Goal: Transaction & Acquisition: Purchase product/service

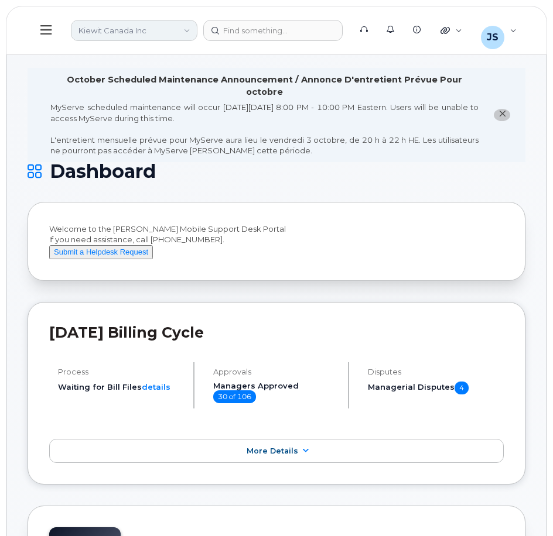
click at [115, 30] on link "Kiewit Canada Inc" at bounding box center [134, 30] width 126 height 21
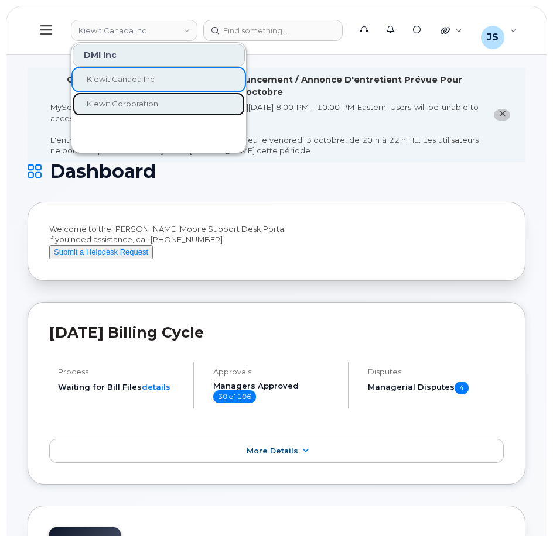
click at [126, 95] on link "Kiewit Corporation" at bounding box center [159, 103] width 172 height 23
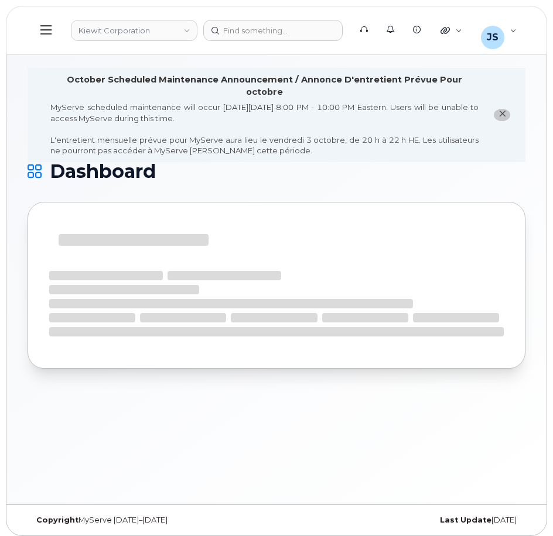
click at [44, 28] on icon at bounding box center [45, 29] width 11 height 13
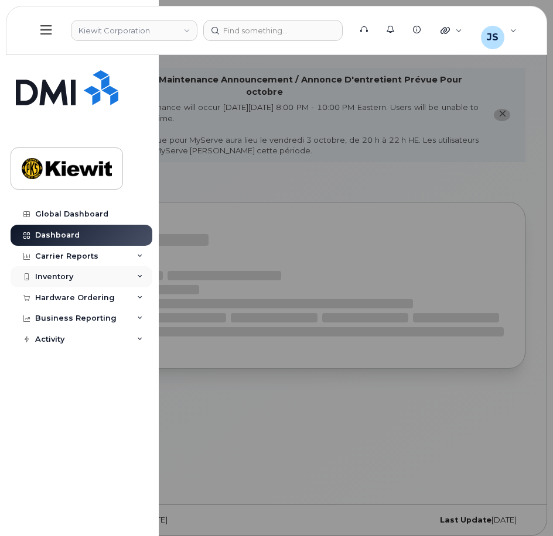
click at [60, 279] on div "Inventory" at bounding box center [54, 276] width 38 height 9
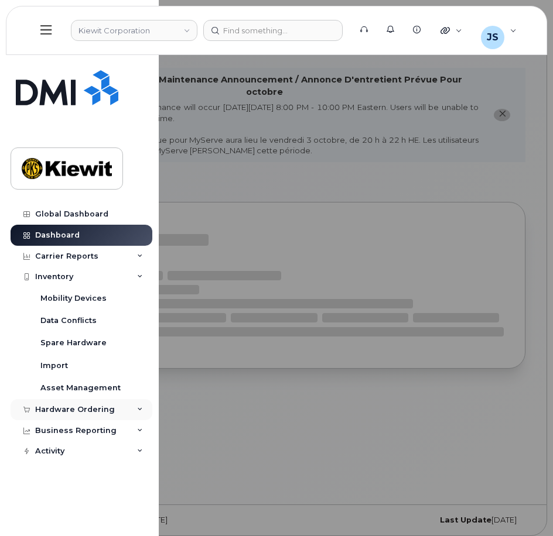
click at [48, 405] on div "Hardware Ordering" at bounding box center [75, 409] width 80 height 9
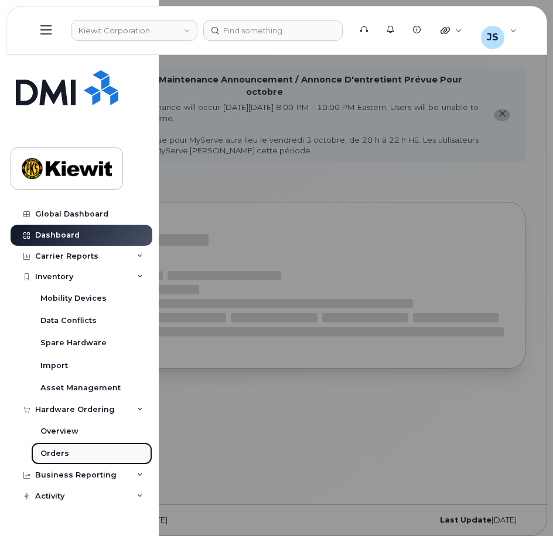
click at [54, 452] on div "Orders" at bounding box center [54, 453] width 29 height 11
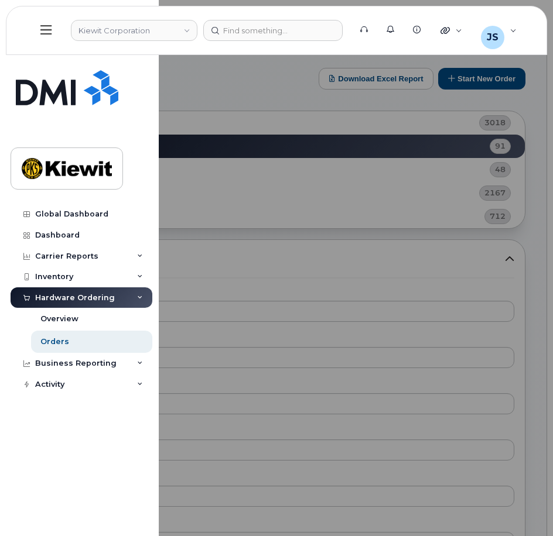
click at [207, 101] on div at bounding box center [276, 268] width 553 height 536
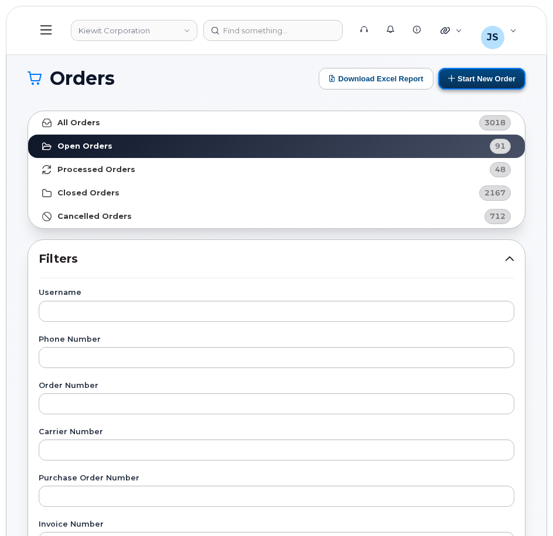
click at [468, 81] on button "Start New Order" at bounding box center [481, 79] width 87 height 22
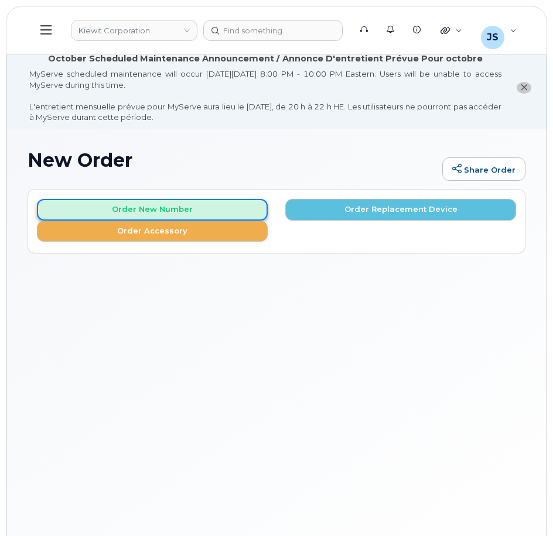
click at [131, 203] on button "Order New Number" at bounding box center [152, 210] width 231 height 22
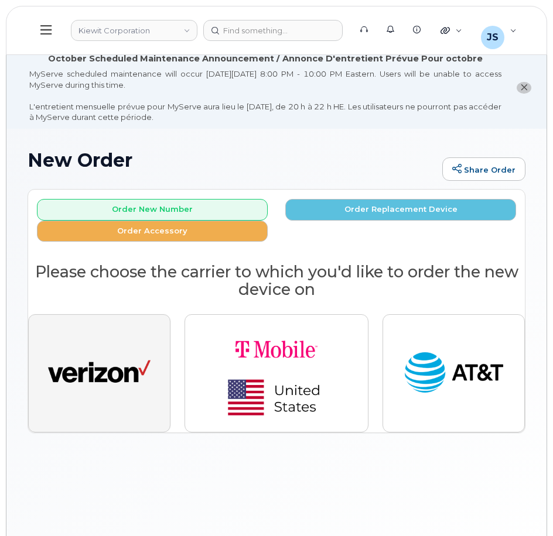
click at [100, 347] on img "button" at bounding box center [99, 373] width 102 height 53
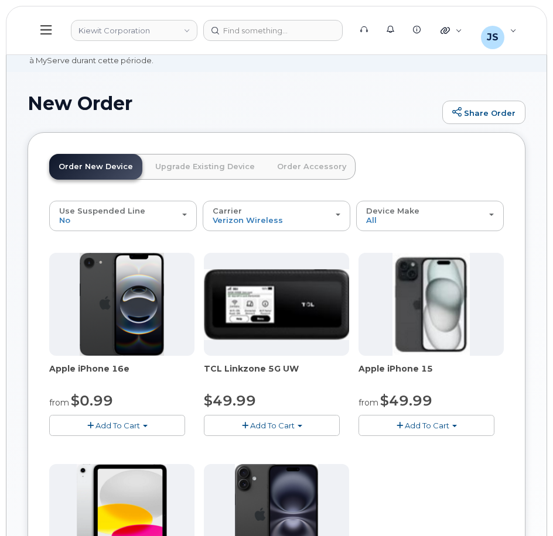
scroll to position [117, 0]
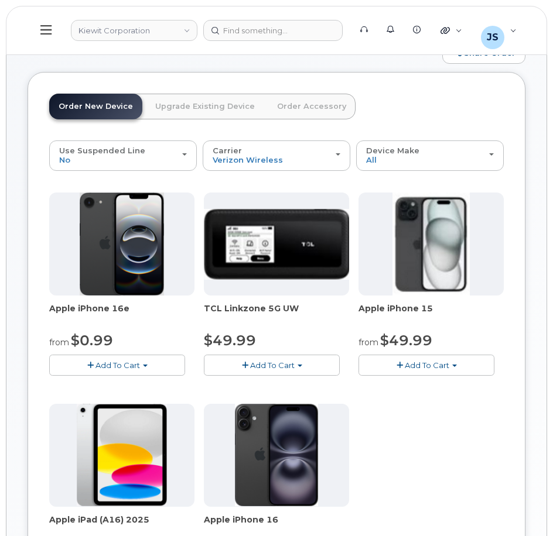
click at [110, 365] on span "Add To Cart" at bounding box center [117, 365] width 44 height 9
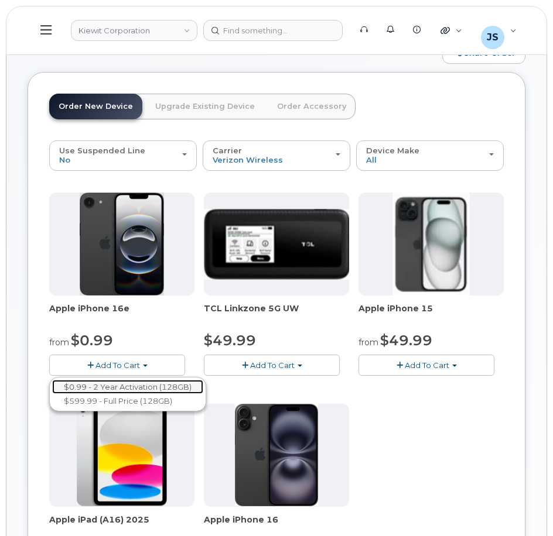
click at [116, 387] on link "$0.99 - 2 Year Activation (128GB)" at bounding box center [127, 387] width 151 height 15
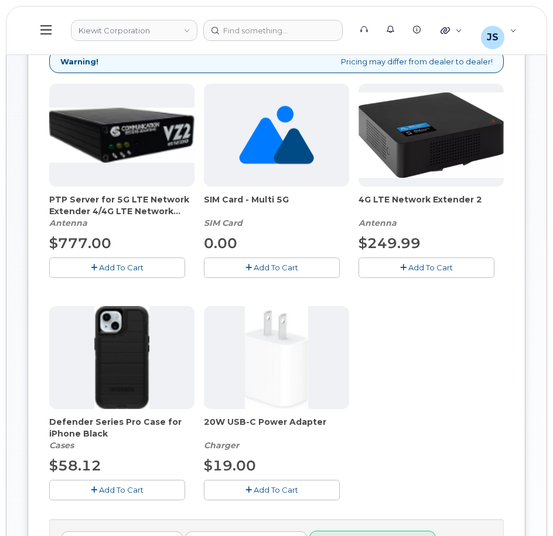
scroll to position [293, 0]
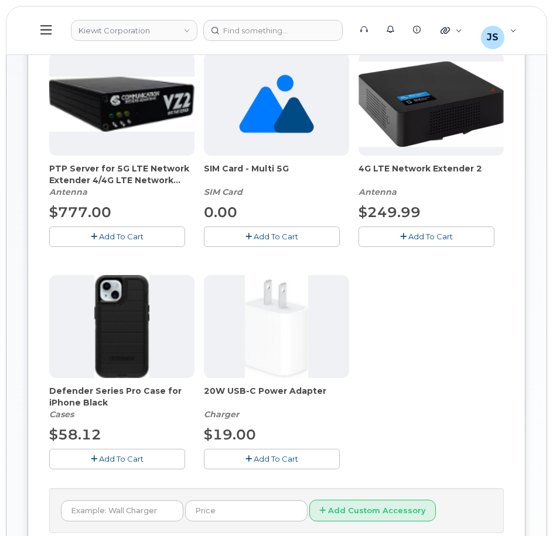
drag, startPoint x: 104, startPoint y: 463, endPoint x: 111, endPoint y: 463, distance: 7.0
click at [104, 463] on span "Add To Cart" at bounding box center [121, 458] width 44 height 9
click at [259, 466] on button "Add To Cart" at bounding box center [272, 459] width 136 height 20
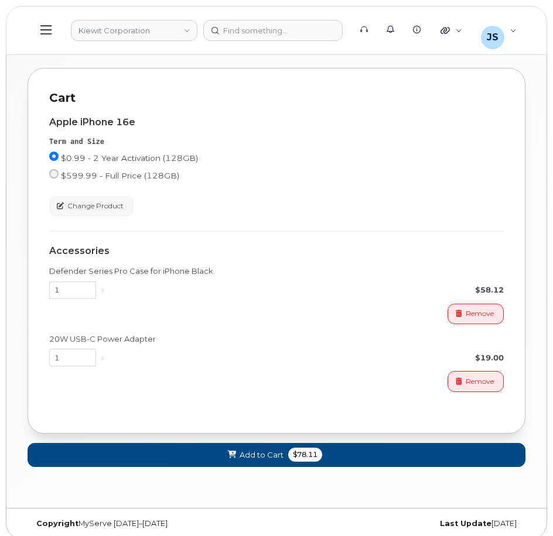
scroll to position [820, 0]
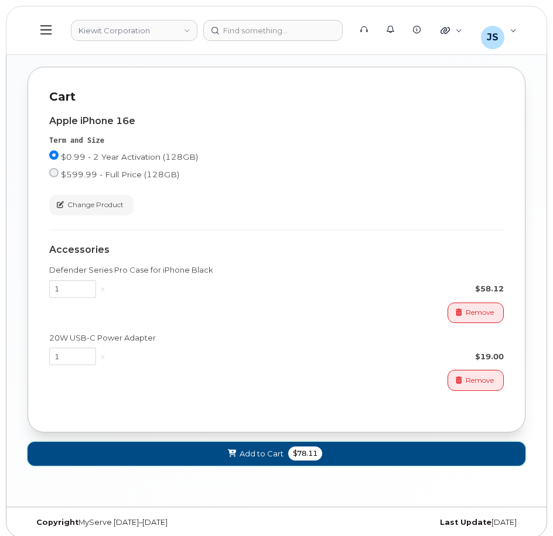
click at [249, 461] on button "Add to Cart $78.11" at bounding box center [277, 454] width 498 height 24
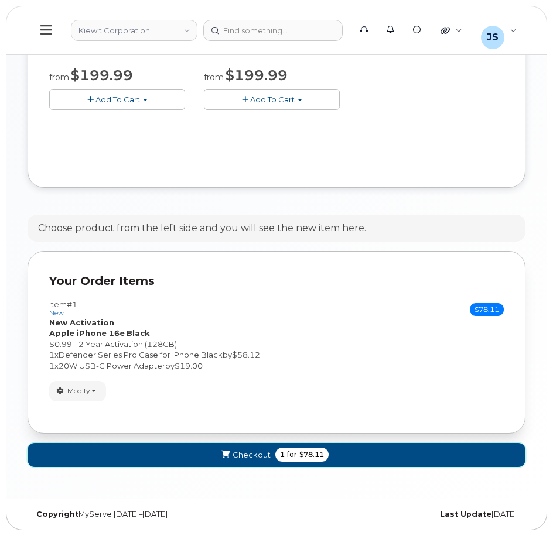
click at [414, 460] on button "Checkout 1 for $78.11" at bounding box center [277, 455] width 498 height 24
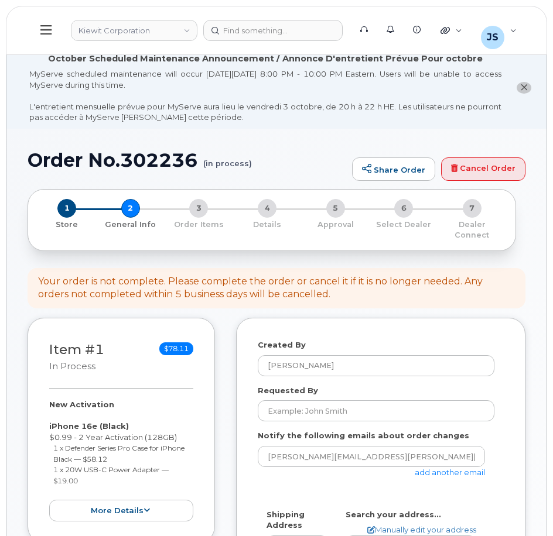
select select
click at [298, 413] on input "Requested By" at bounding box center [376, 410] width 237 height 21
paste input "Reese.Burke"
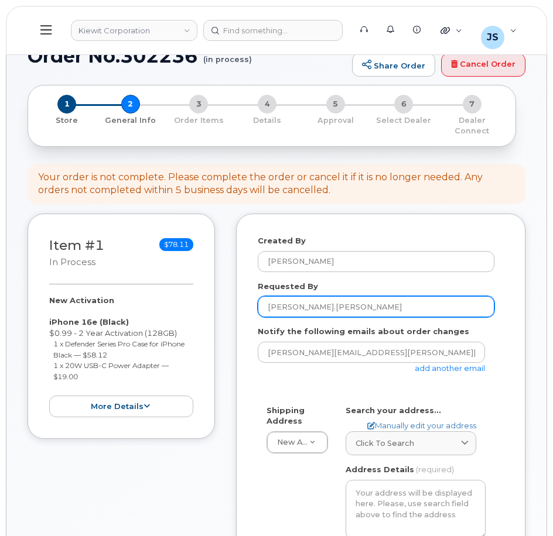
scroll to position [117, 0]
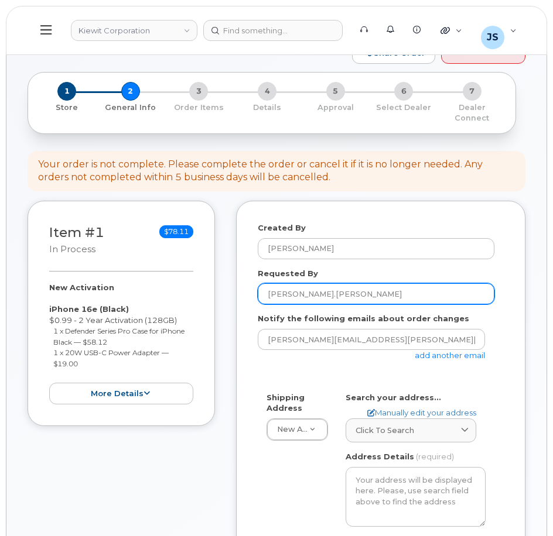
type input "Reese.Burke"
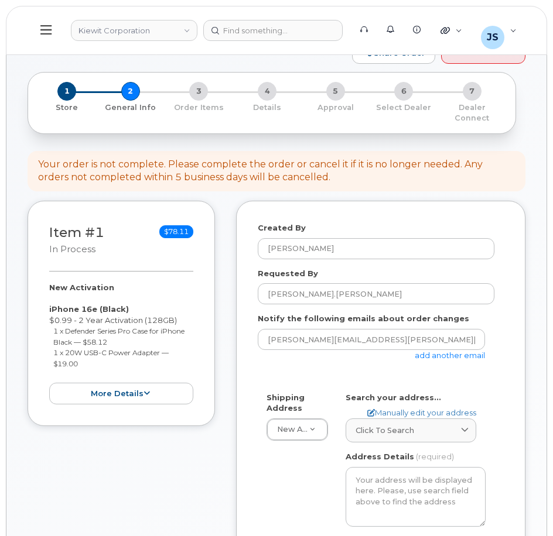
click at [427, 354] on link "add another email" at bounding box center [449, 355] width 70 height 9
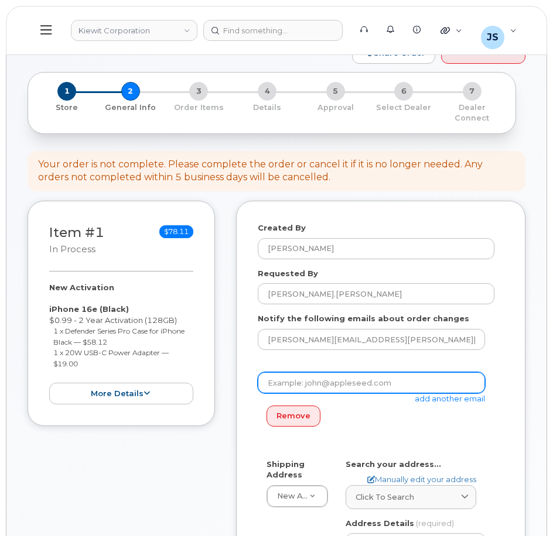
click at [310, 382] on input "email" at bounding box center [371, 382] width 227 height 21
paste input "[PERSON_NAME].[PERSON_NAME]"
type input "Reese.Burke@kiewit.com"
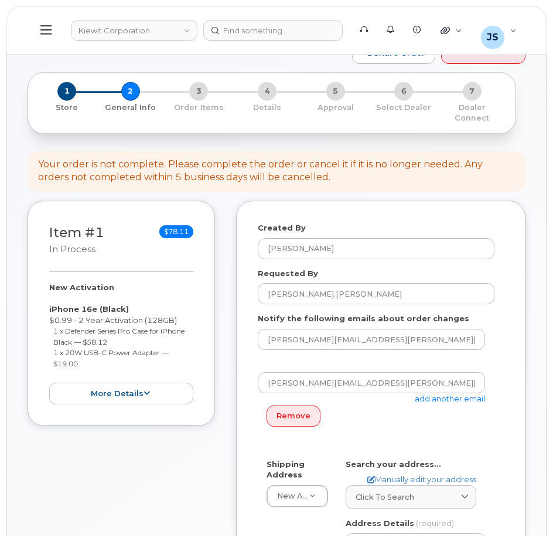
click at [438, 403] on link "add another email" at bounding box center [449, 398] width 70 height 9
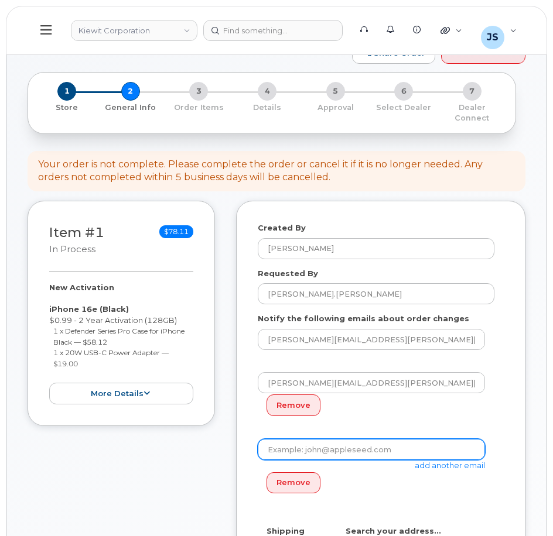
click at [337, 455] on input "email" at bounding box center [371, 449] width 227 height 21
paste input "Celine.Chang"
type input "Celine.Chang@kiewit.com"
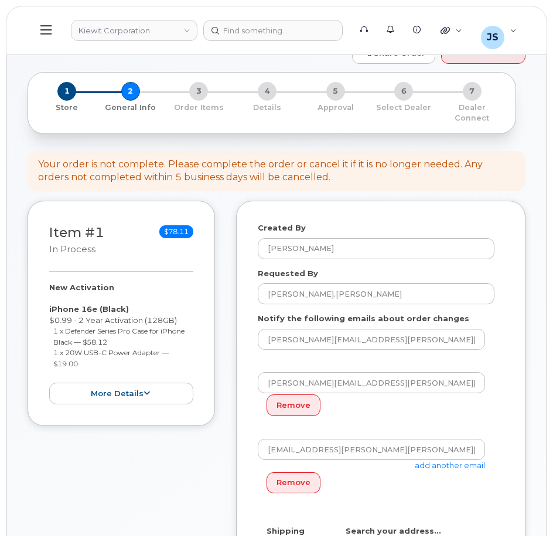
click at [166, 469] on div "Item #1 in process $78.11 New Activation iPhone 16e (Black) $0.99 - 2 Year Acti…" at bounding box center [121, 538] width 187 height 674
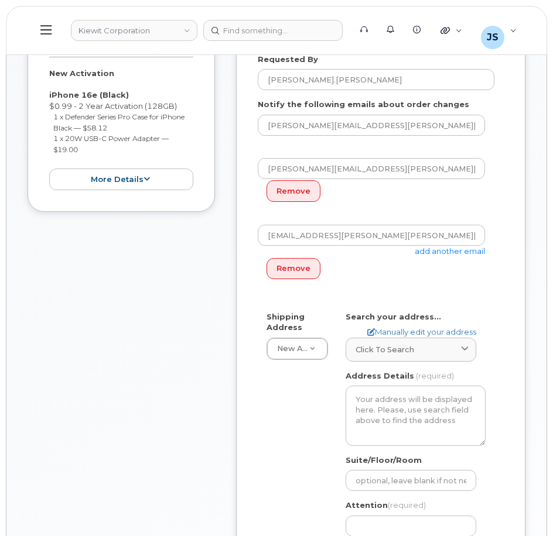
scroll to position [351, 0]
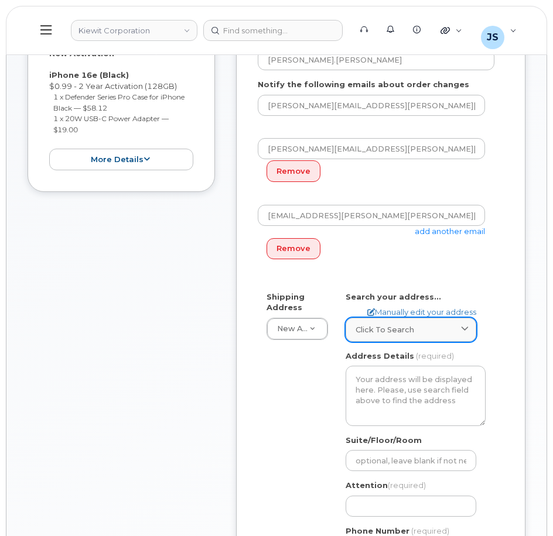
click at [393, 327] on span "Click to search" at bounding box center [384, 329] width 59 height 11
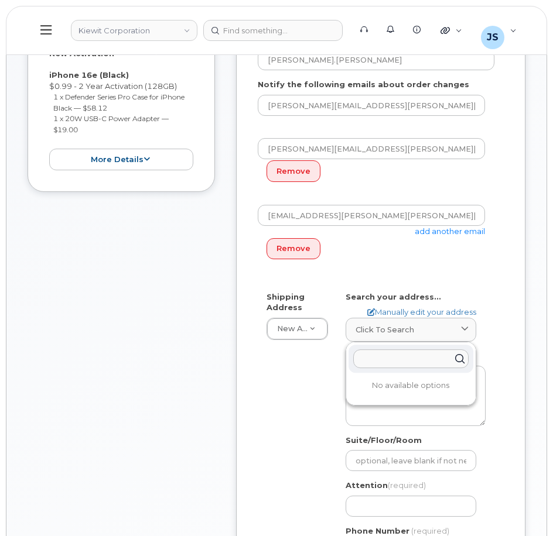
paste input "801 Kilani Ave, Wahiawa, HI 96786"
type input "801 Kilani Ave, Wahiawa, HI 96786"
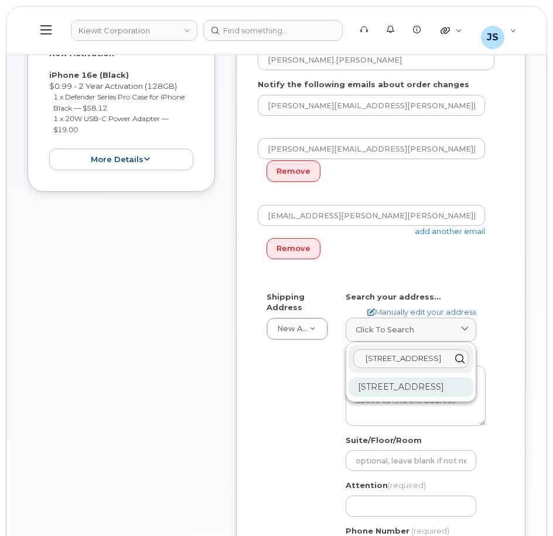
click at [405, 389] on div "801 Kilani Ave Wahiawa HI 96786-2003" at bounding box center [410, 387] width 125 height 19
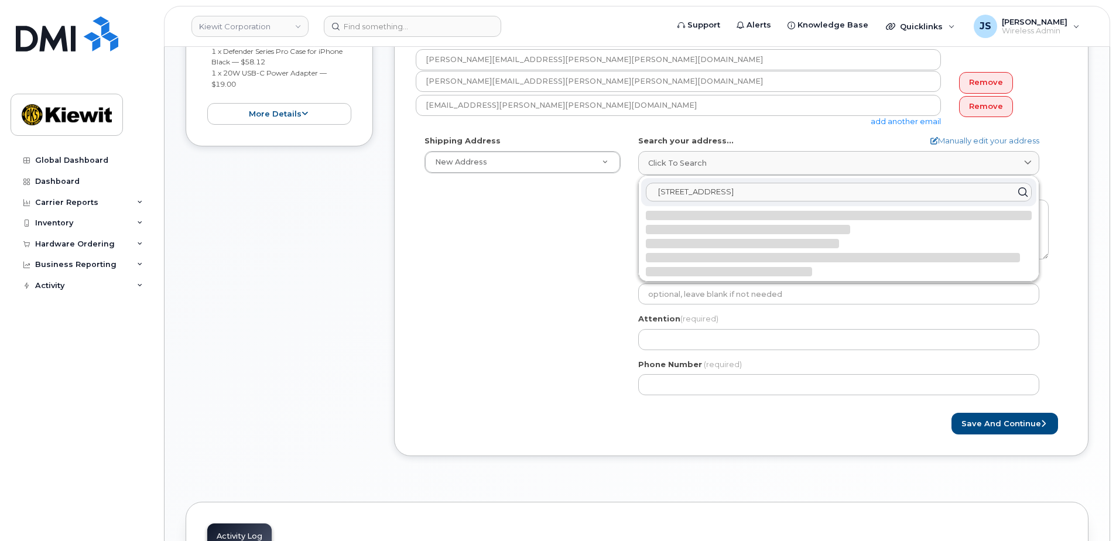
click at [552, 187] on input "801 Kilani Ave, Wahiawa, HI 96786" at bounding box center [839, 192] width 386 height 19
click at [552, 413] on button "Save and Continue" at bounding box center [1004, 424] width 107 height 22
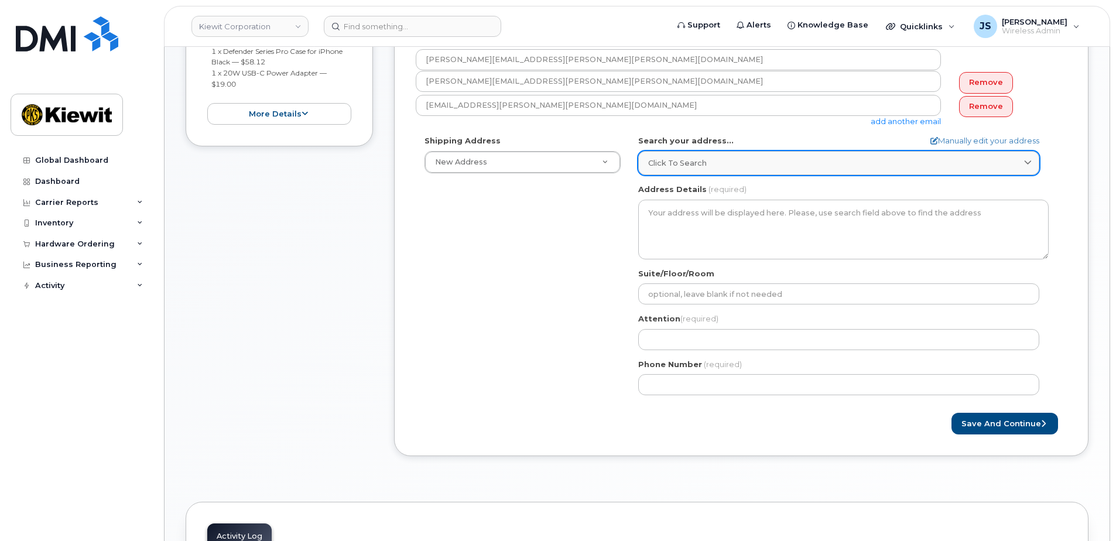
click at [552, 161] on div "Click to search" at bounding box center [838, 162] width 381 height 11
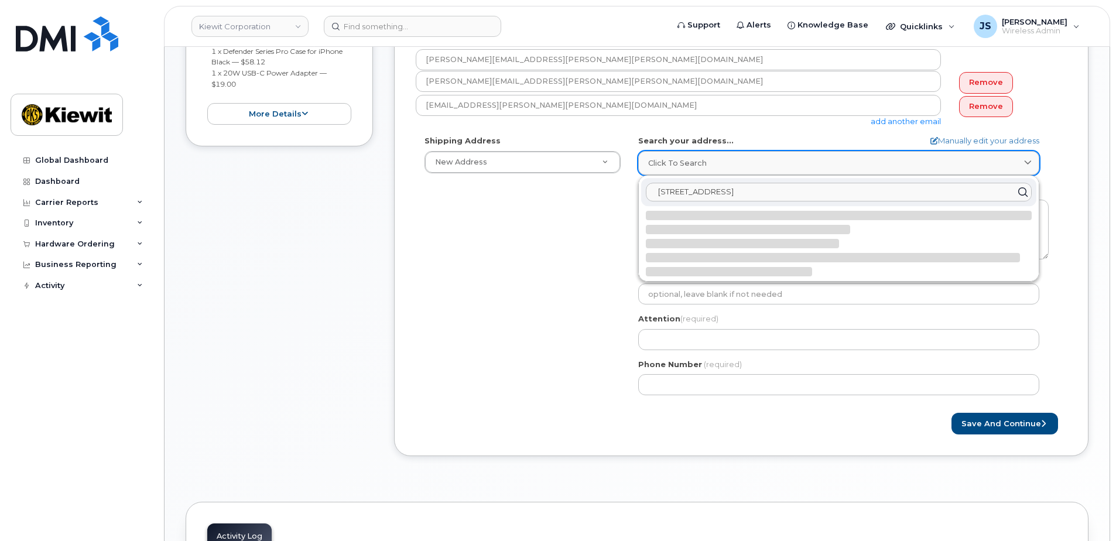
select select
type textarea "801 Kilani Ave WAHIAWA HI 96786-2003 UNITED STATES"
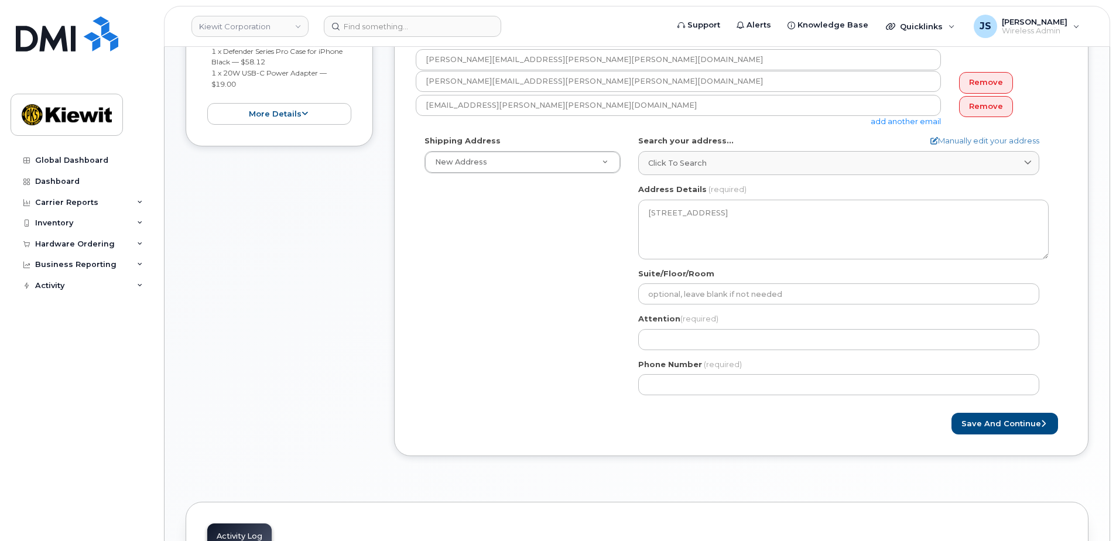
click at [552, 189] on div "Shipping Address New Address New Address 585 N. Dairy Ashford Rd. 6076 Highway …" at bounding box center [737, 269] width 642 height 269
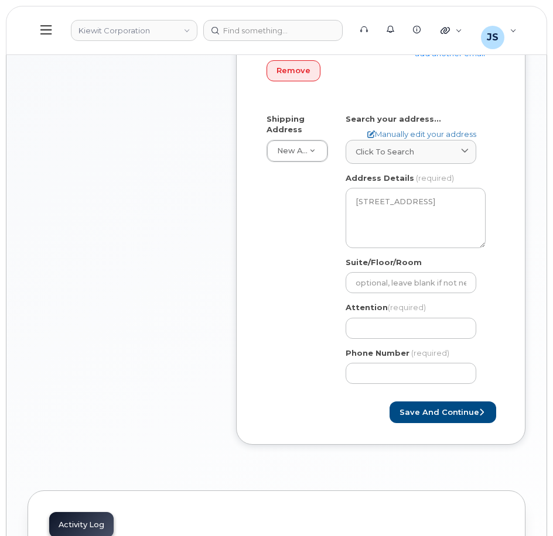
scroll to position [585, 0]
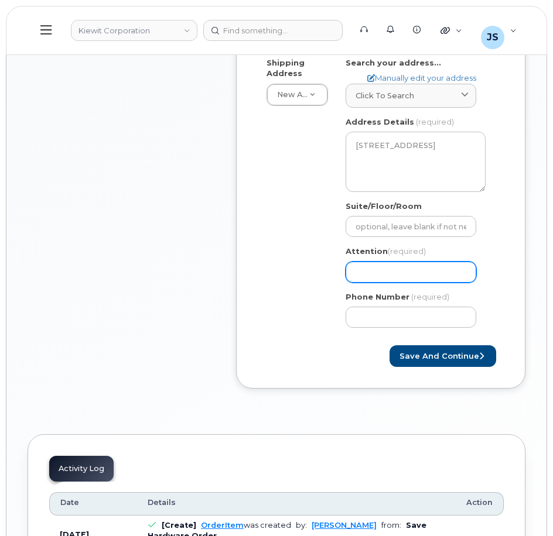
click at [396, 273] on input "Attention (required)" at bounding box center [410, 272] width 131 height 21
click at [383, 266] on input "Attention (required)" at bounding box center [410, 272] width 131 height 21
paste input "Celine.Chang"
select select
type input "Celine.Chang"
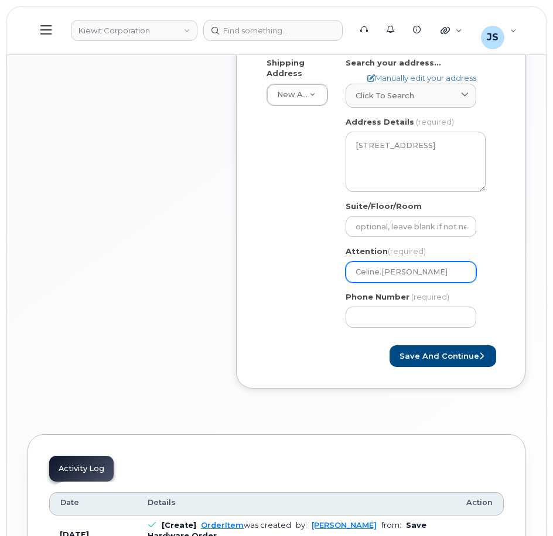
select select
type input "Celine.Chang/"
click at [455, 275] on input "Celine.Chang/" at bounding box center [410, 272] width 131 height 21
paste input "Caitlin.[PERSON_NAME]"
select select
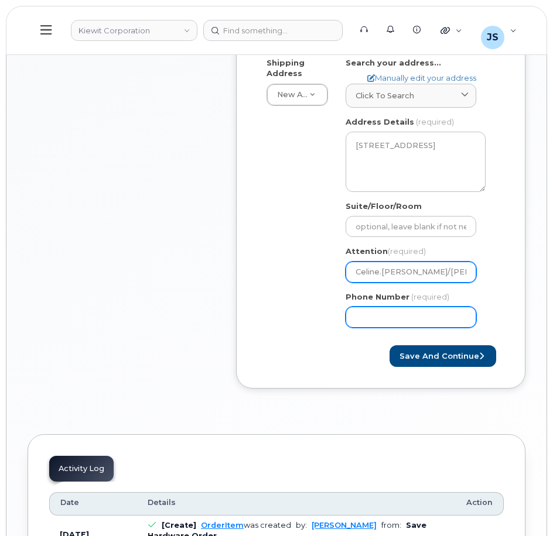
type input "Celine.[PERSON_NAME]/[PERSON_NAME].[PERSON_NAME]"
click at [403, 310] on input "Phone Number" at bounding box center [410, 317] width 131 height 21
type input "877772770"
select select
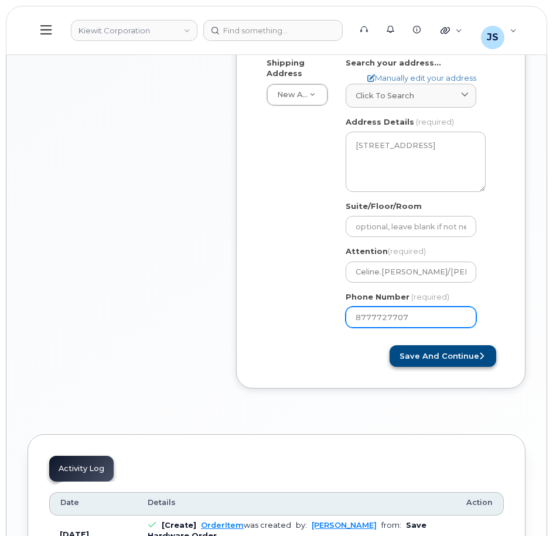
type input "8777727707"
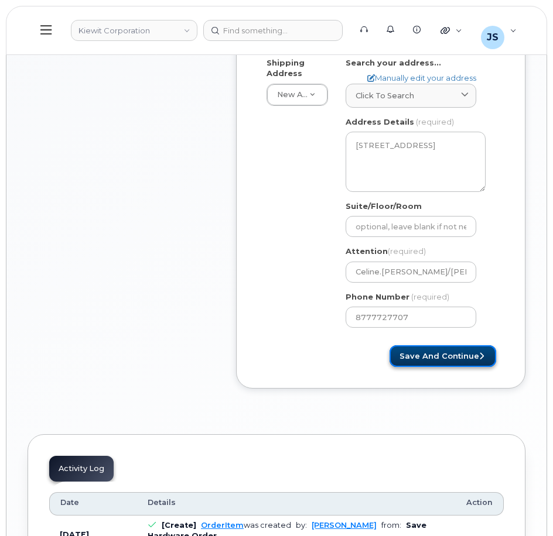
click at [448, 355] on button "Save and Continue" at bounding box center [442, 356] width 107 height 22
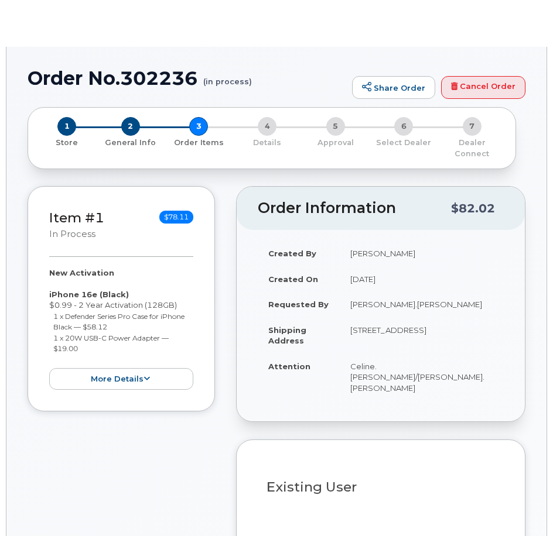
select select
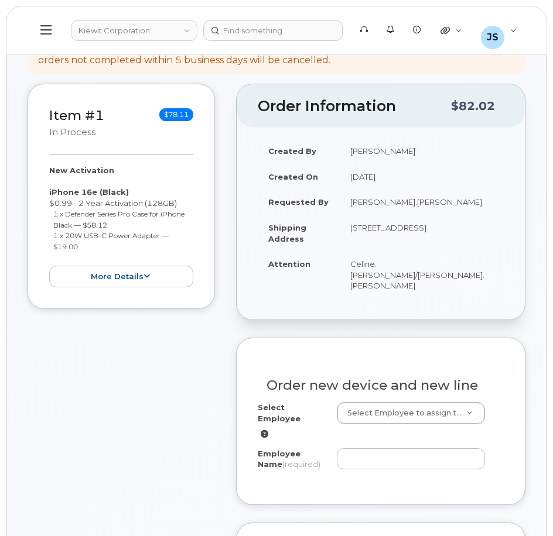
scroll to position [410, 0]
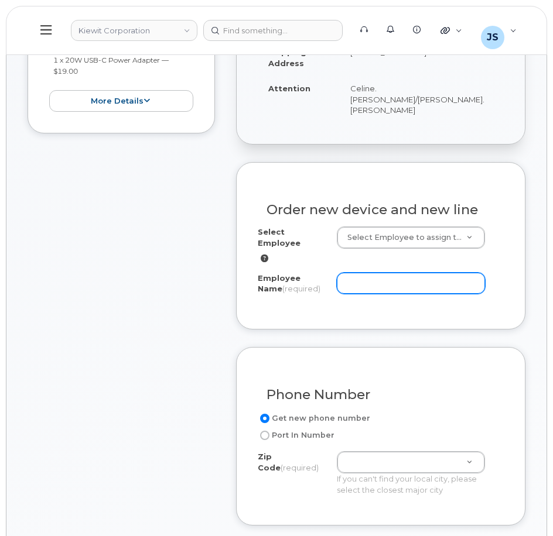
click at [355, 273] on input "Employee Name (required)" at bounding box center [411, 283] width 148 height 21
paste input "Caitlin.[PERSON_NAME]"
type input "Caitlin.[PERSON_NAME]"
click at [172, 268] on div "Item #1 in process $78.11 New Activation iPhone 16e (Black) $0.99 - 2 Year Acti…" at bounding box center [121, 496] width 187 height 1176
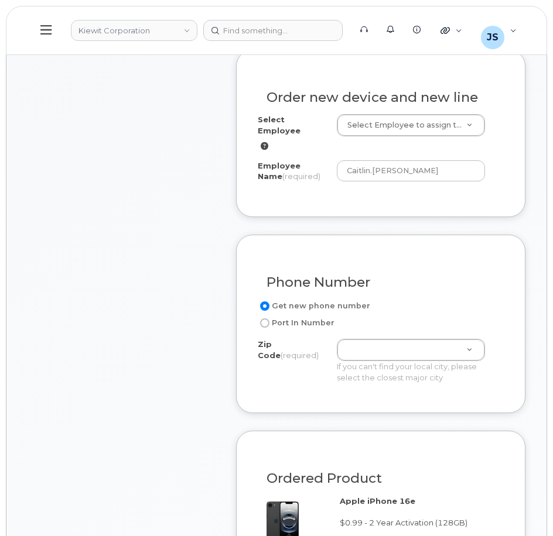
scroll to position [527, 0]
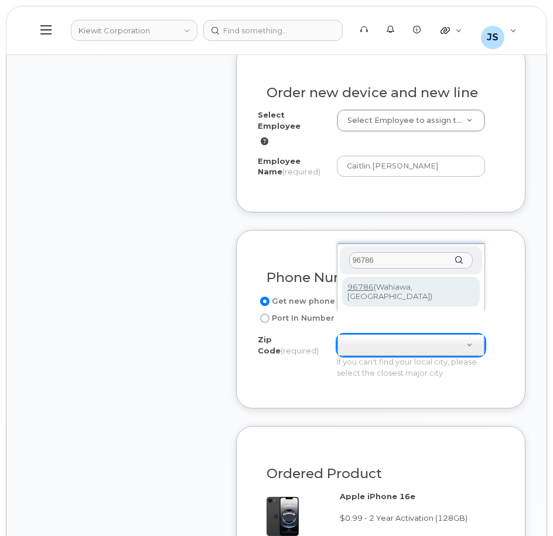
type input "96786"
type input "96786 ([GEOGRAPHIC_DATA], [GEOGRAPHIC_DATA])"
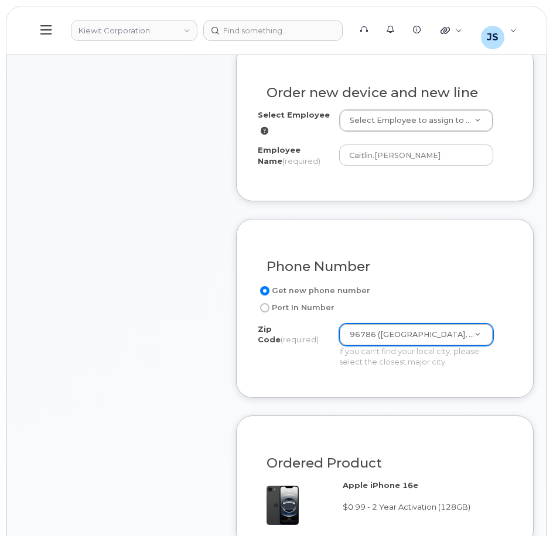
click at [205, 331] on div "Item #1 in process $78.11 New Activation iPhone 16e (Black) $0.99 - 2 Year Acti…" at bounding box center [121, 368] width 187 height 1154
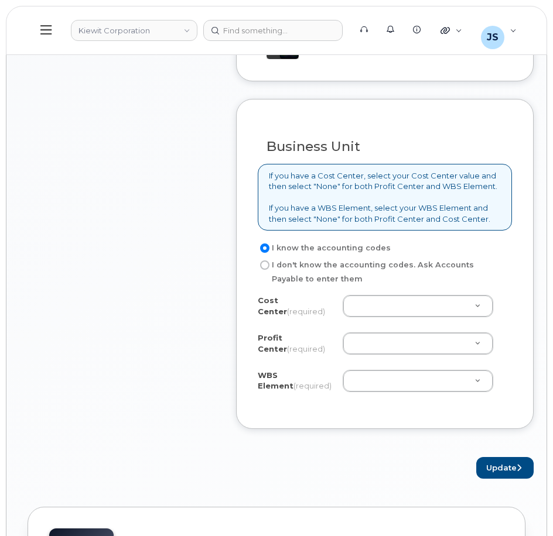
scroll to position [995, 0]
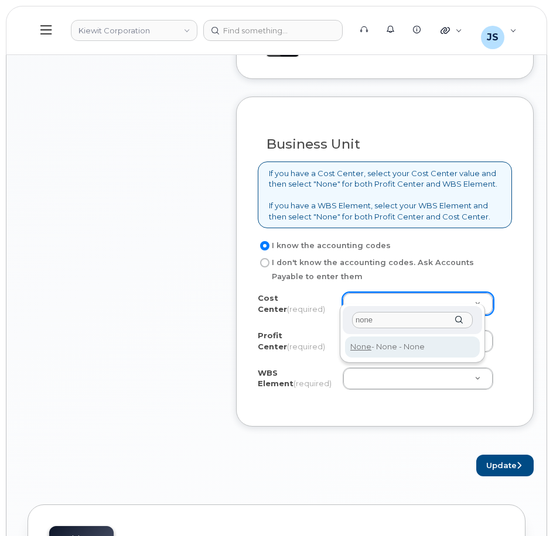
type input "none"
type input "None"
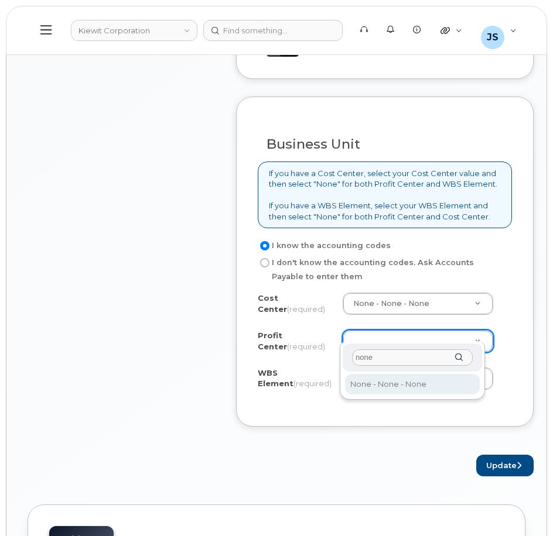
type input "none"
select select "None"
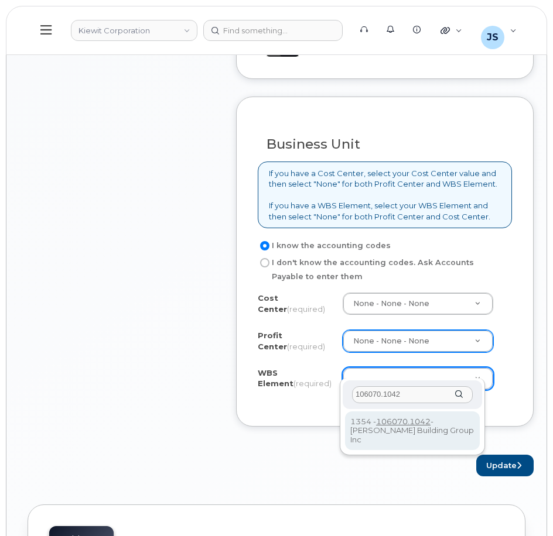
type input "106070.1042"
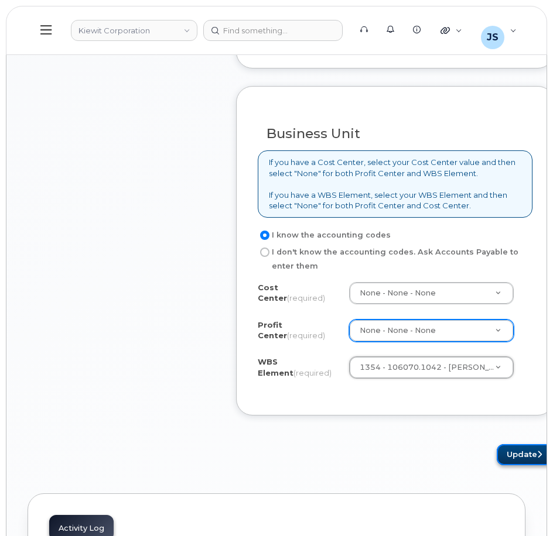
click at [496, 460] on button "Update" at bounding box center [524, 455] width 57 height 22
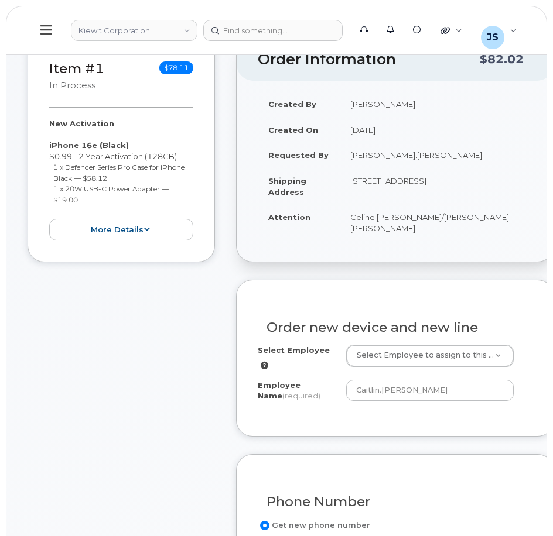
scroll to position [117, 0]
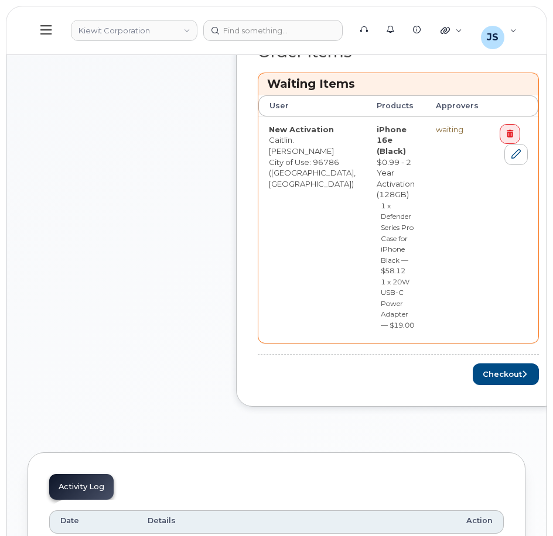
scroll to position [667, 0]
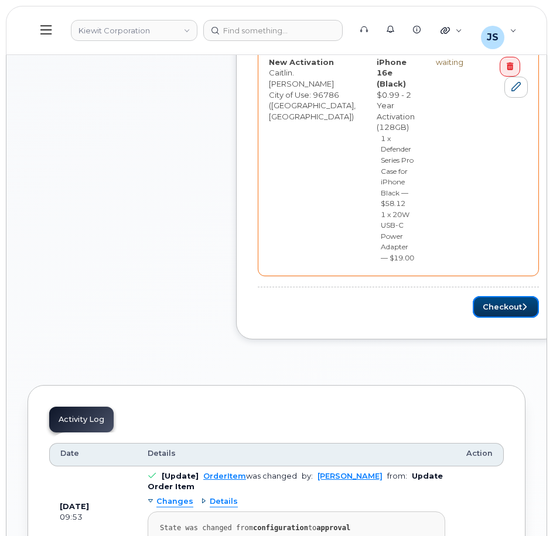
drag, startPoint x: 470, startPoint y: 294, endPoint x: 341, endPoint y: 278, distance: 129.8
click at [472, 297] on button "Checkout" at bounding box center [505, 307] width 66 height 22
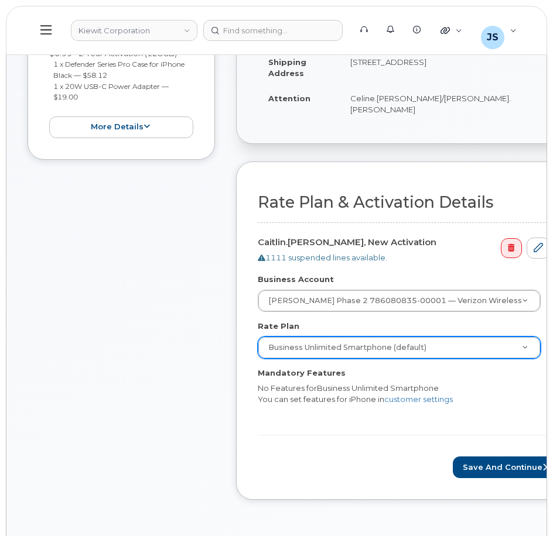
scroll to position [351, 0]
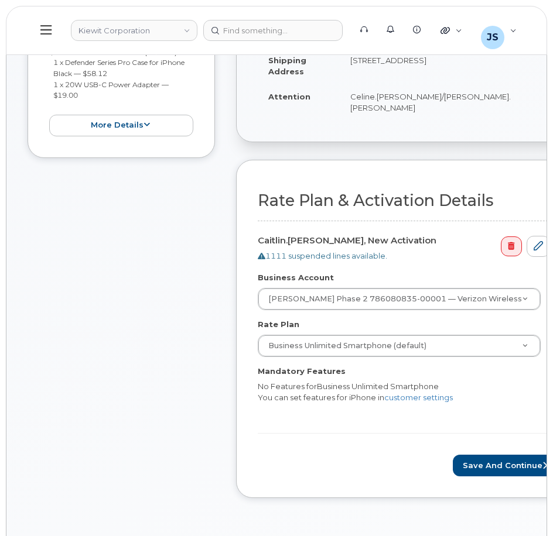
click at [443, 467] on div "Rate Plan & Activation Details Caitlin.[PERSON_NAME], New Activation 1111 suspe…" at bounding box center [408, 329] width 345 height 339
click at [453, 461] on button "Save and Continue" at bounding box center [506, 466] width 107 height 22
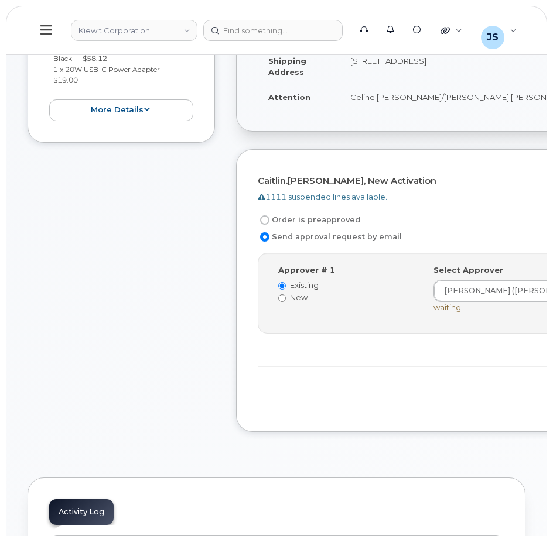
scroll to position [351, 0]
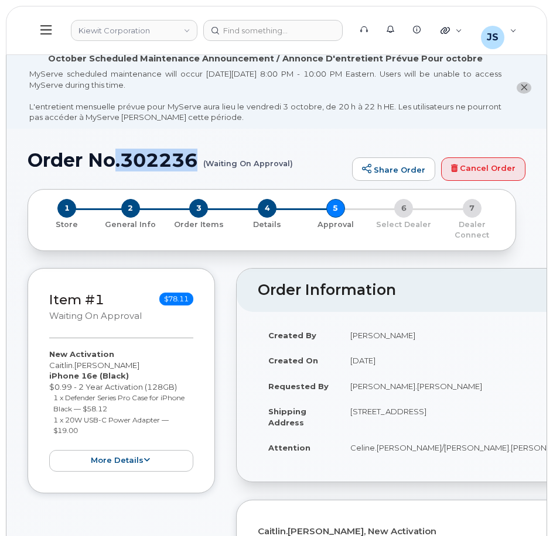
drag, startPoint x: 166, startPoint y: 163, endPoint x: 119, endPoint y: 168, distance: 47.1
click at [119, 168] on h1 "Order No.302236 (Waiting On Approval)" at bounding box center [187, 160] width 318 height 20
drag, startPoint x: 124, startPoint y: 162, endPoint x: 199, endPoint y: 165, distance: 75.6
click at [200, 165] on h1 "Order No.302236 (Waiting On Approval)" at bounding box center [187, 160] width 318 height 20
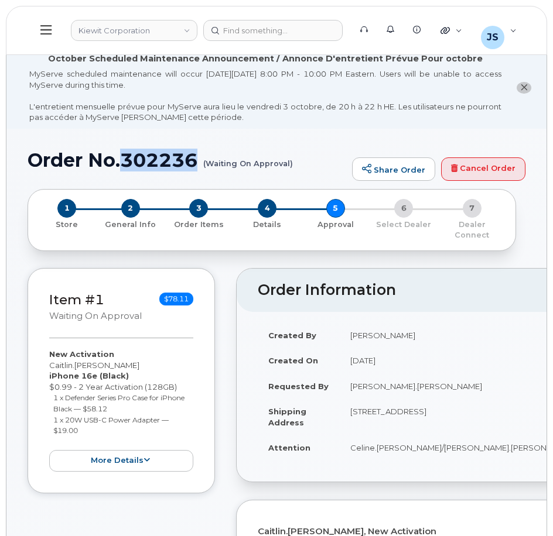
copy h1 "302236"
click at [39, 35] on button at bounding box center [46, 30] width 37 height 34
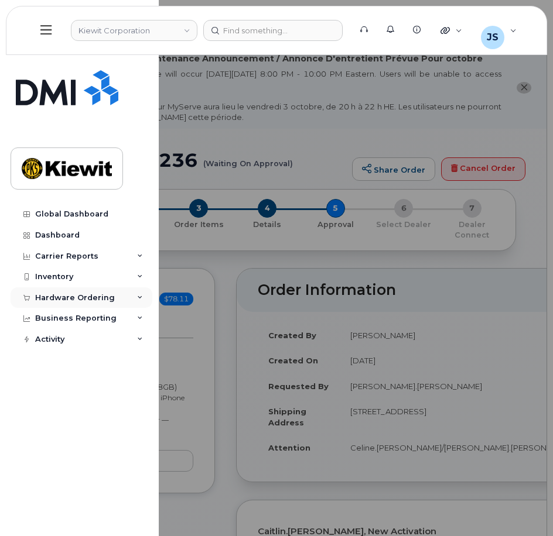
click at [52, 297] on div "Hardware Ordering" at bounding box center [75, 297] width 80 height 9
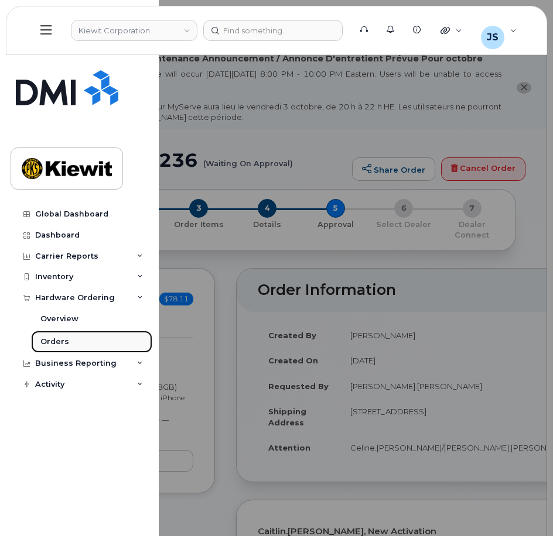
click at [49, 335] on link "Orders" at bounding box center [91, 342] width 121 height 22
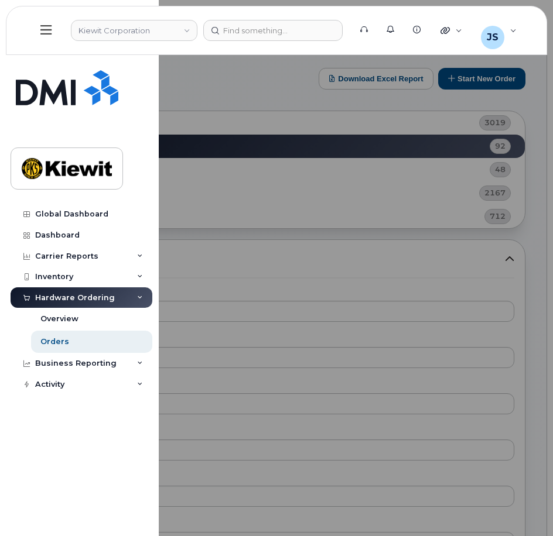
click at [285, 202] on div at bounding box center [276, 268] width 553 height 536
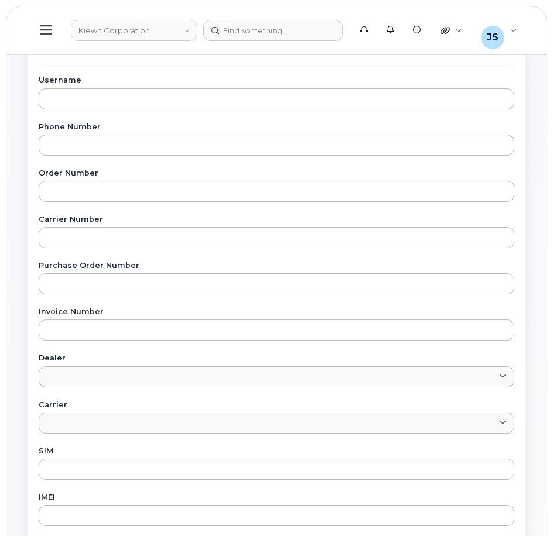
scroll to position [176, 0]
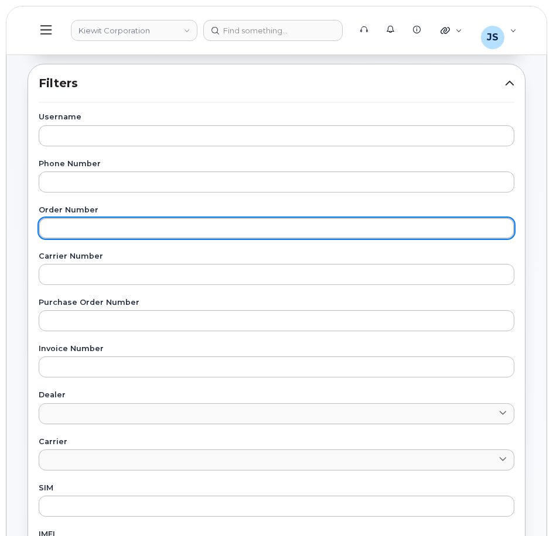
click at [97, 222] on input "text" at bounding box center [276, 228] width 475 height 21
paste input "302173"
type input "302173"
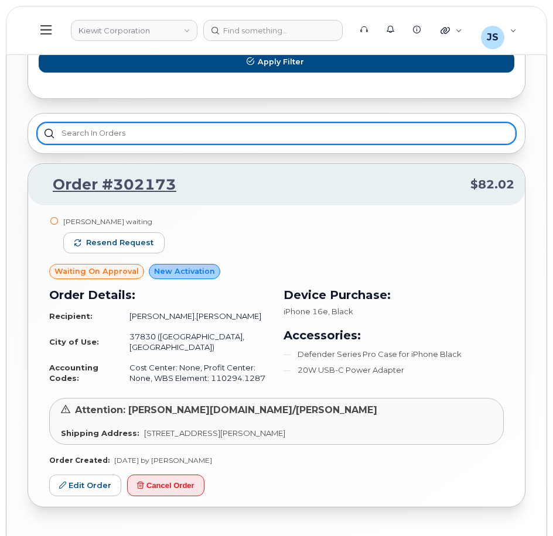
scroll to position [676, 0]
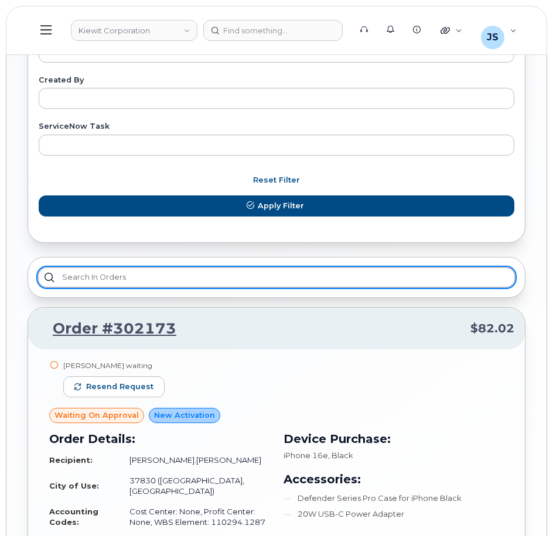
click at [126, 273] on input "text" at bounding box center [276, 277] width 478 height 21
paste input "302129"
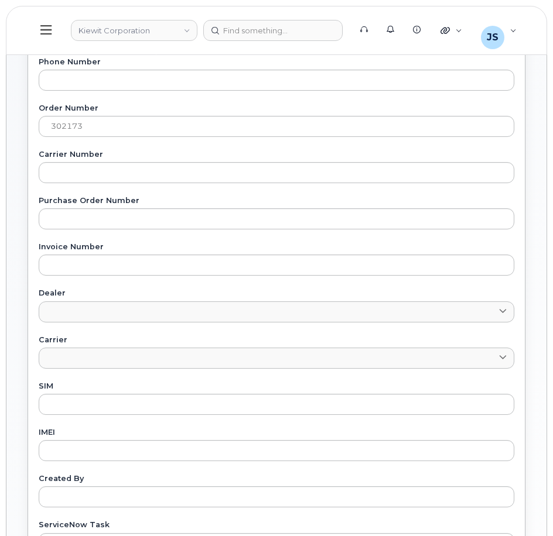
scroll to position [208, 0]
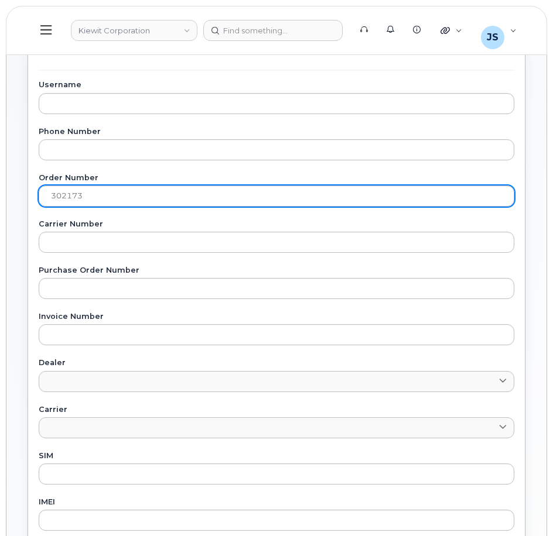
type input "302129"
drag, startPoint x: 98, startPoint y: 194, endPoint x: -39, endPoint y: 184, distance: 137.3
click at [0, 184] on html "Kiewit Corporation Support Alerts Knowledge Base Quicklinks Suspend / Cancel De…" at bounding box center [276, 409] width 553 height 1235
paste input "29"
type input "302129"
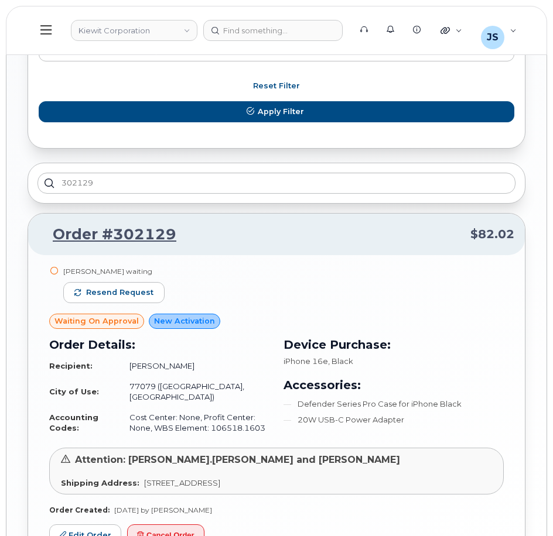
scroll to position [852, 0]
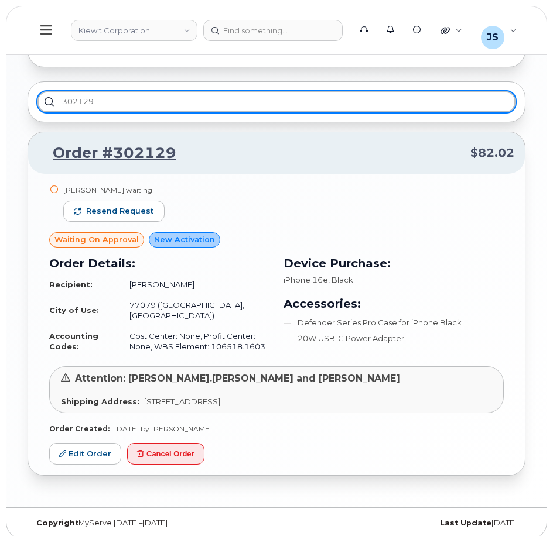
drag, startPoint x: 143, startPoint y: 105, endPoint x: -100, endPoint y: 91, distance: 242.8
paste input "02176"
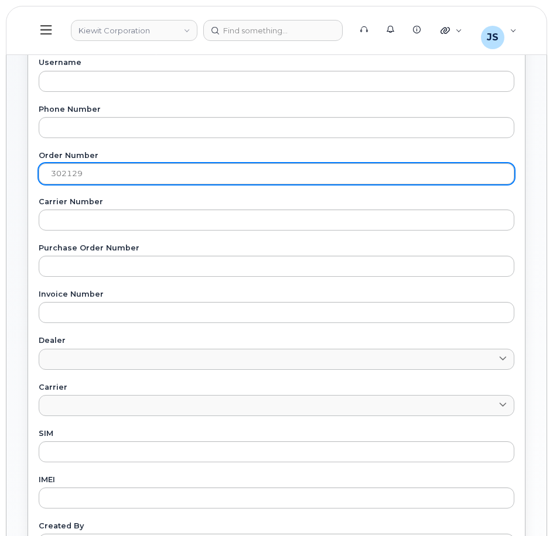
scroll to position [172, 0]
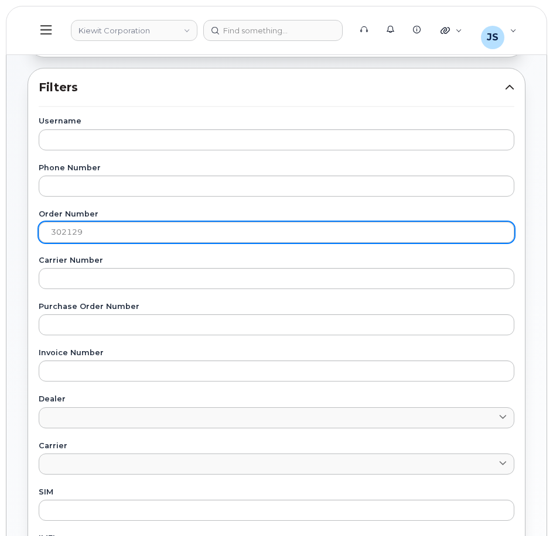
type input "02176"
drag, startPoint x: 99, startPoint y: 231, endPoint x: -8, endPoint y: 225, distance: 107.3
click at [0, 225] on html "Kiewit Corporation Support Alerts Knowledge Base Quicklinks Suspend / Cancel De…" at bounding box center [276, 445] width 553 height 1235
paste input "02176"
click at [52, 231] on input "02176" at bounding box center [276, 232] width 475 height 21
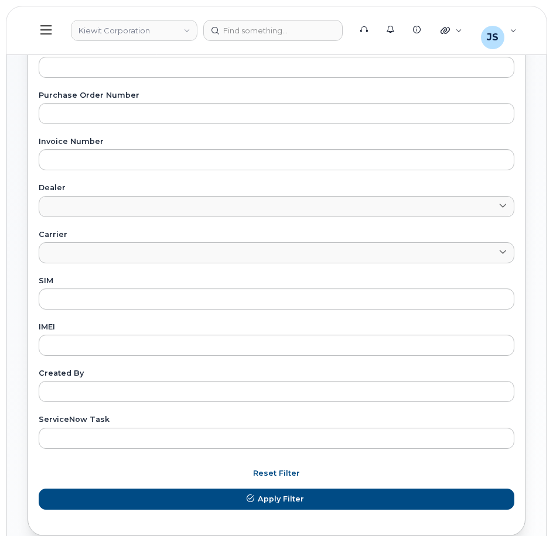
scroll to position [266, 0]
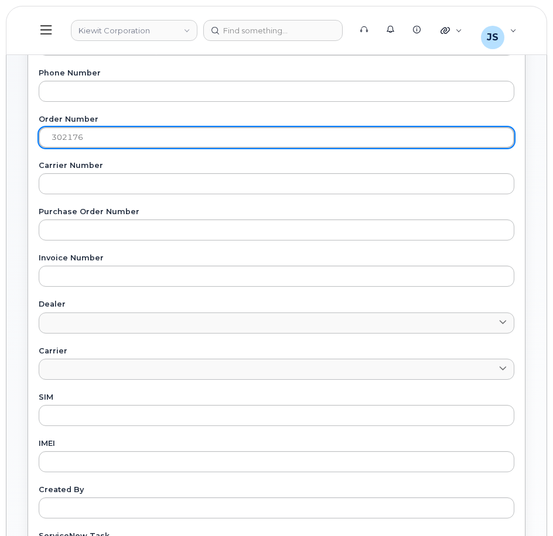
drag, startPoint x: 109, startPoint y: 136, endPoint x: 11, endPoint y: 134, distance: 98.4
click at [11, 134] on div "Orders Download Excel Report Start New Order All Orders 3019 Open Orders 92 Pro…" at bounding box center [276, 436] width 540 height 1313
paste input "text"
type input "302177"
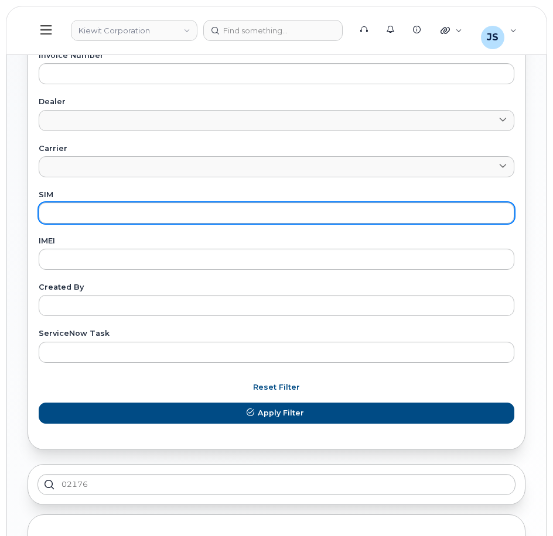
scroll to position [464, 0]
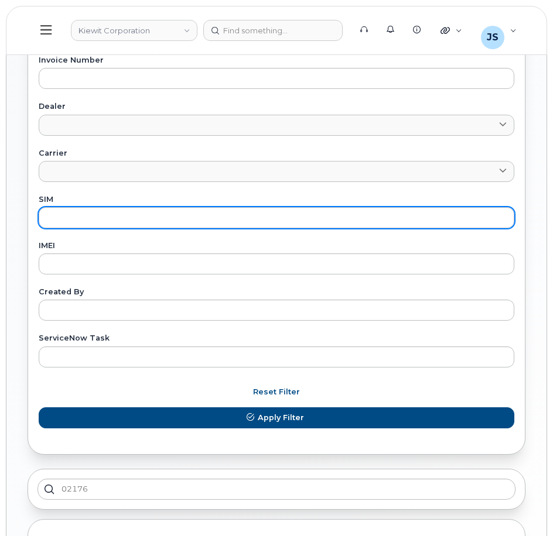
click at [39, 407] on button "Apply Filter" at bounding box center [276, 417] width 475 height 21
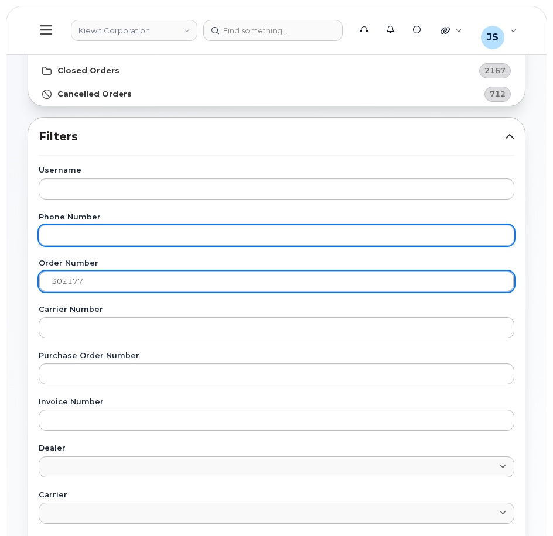
scroll to position [113, 0]
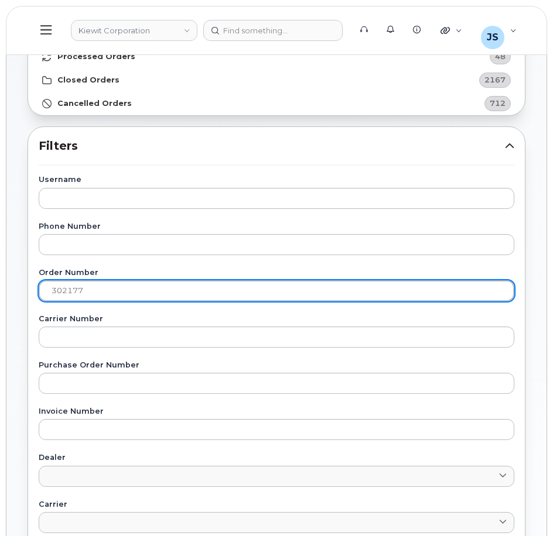
click at [169, 291] on input "302177" at bounding box center [276, 290] width 475 height 21
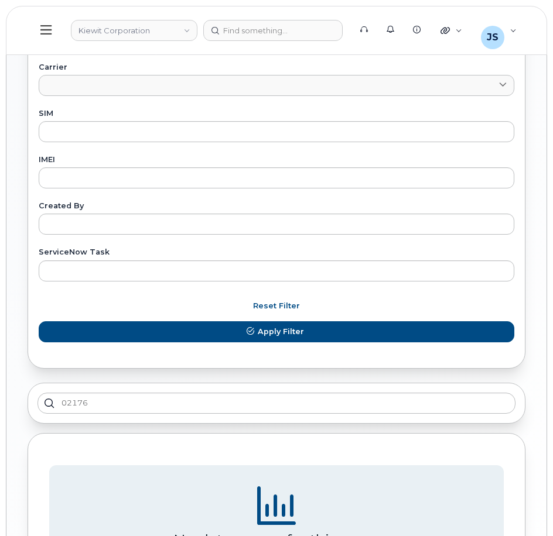
scroll to position [698, 0]
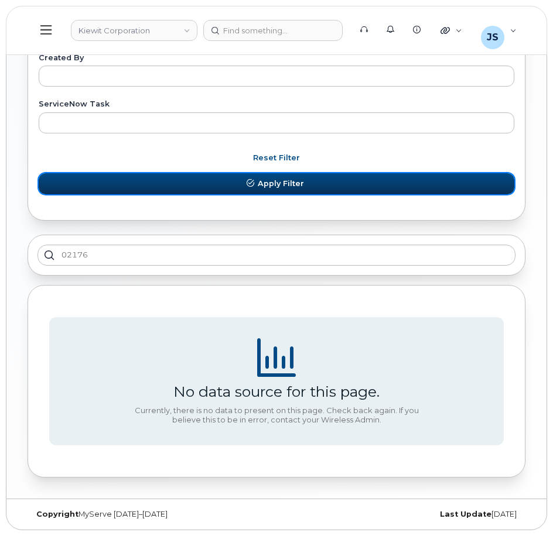
click at [167, 182] on button "Apply Filter" at bounding box center [276, 183] width 475 height 21
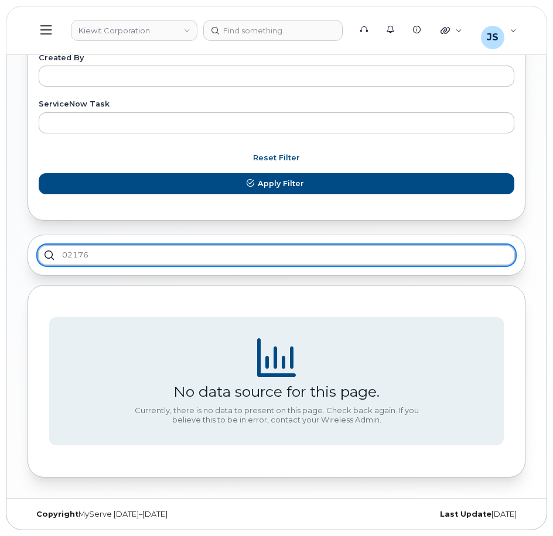
drag, startPoint x: 89, startPoint y: 255, endPoint x: -154, endPoint y: 255, distance: 243.0
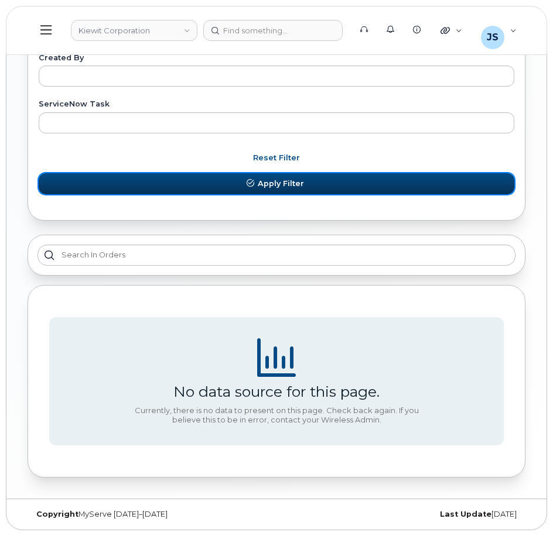
click at [211, 189] on button "Apply Filter" at bounding box center [276, 183] width 475 height 21
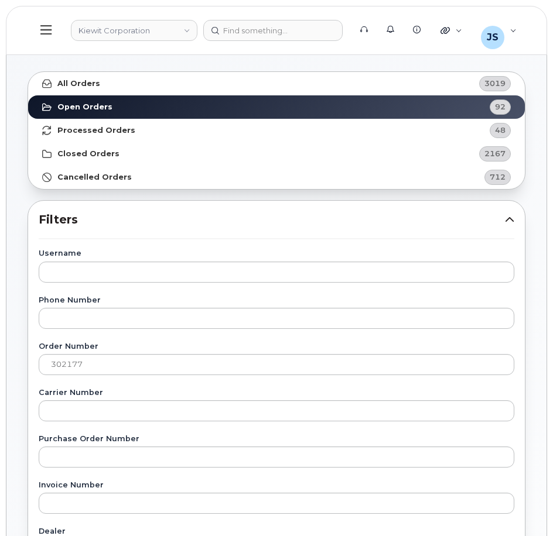
scroll to position [59, 0]
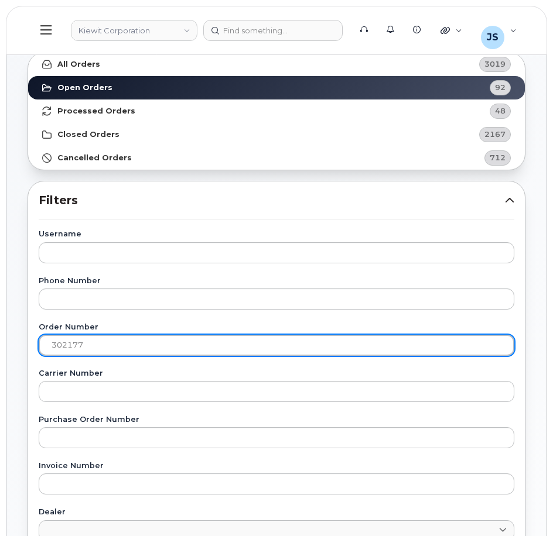
click at [95, 348] on input "302177" at bounding box center [276, 345] width 475 height 21
drag, startPoint x: 89, startPoint y: 342, endPoint x: -104, endPoint y: 338, distance: 192.7
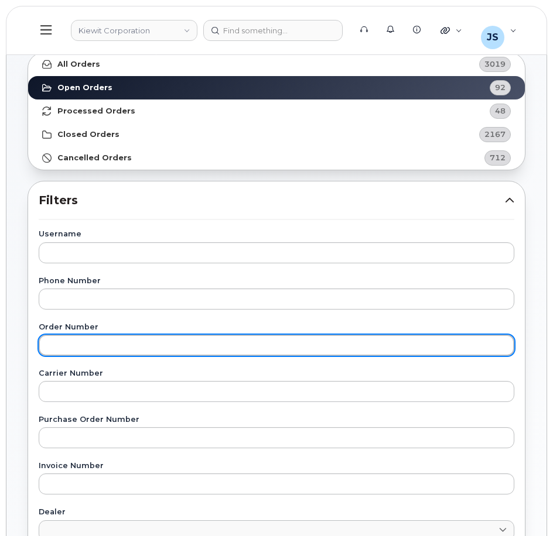
paste input "302177"
type input "302177"
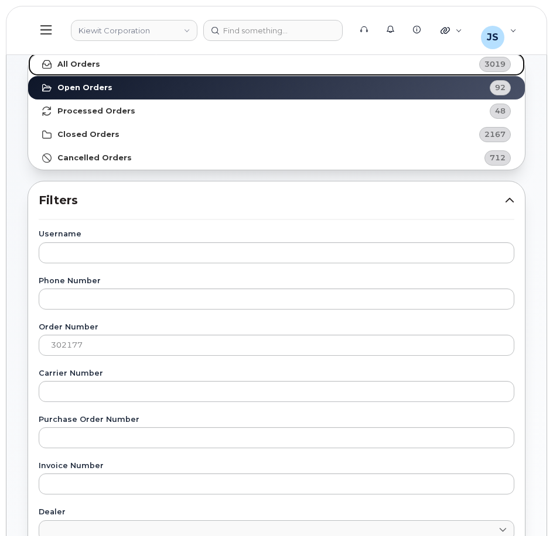
click at [114, 56] on link "All Orders 3019" at bounding box center [276, 64] width 496 height 23
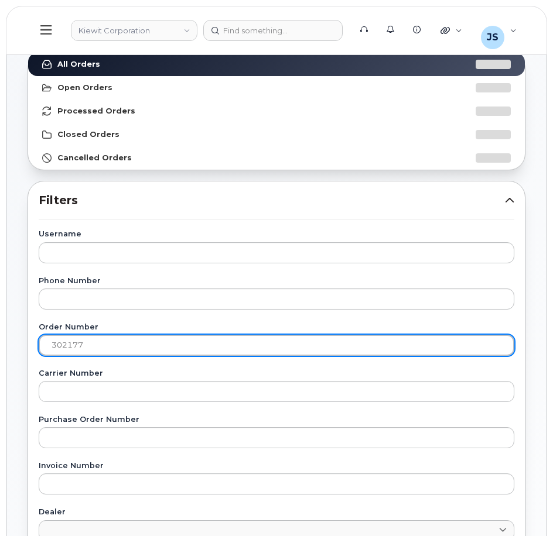
drag, startPoint x: 139, startPoint y: 339, endPoint x: 133, endPoint y: 343, distance: 7.1
click at [139, 339] on input "302177" at bounding box center [276, 345] width 475 height 21
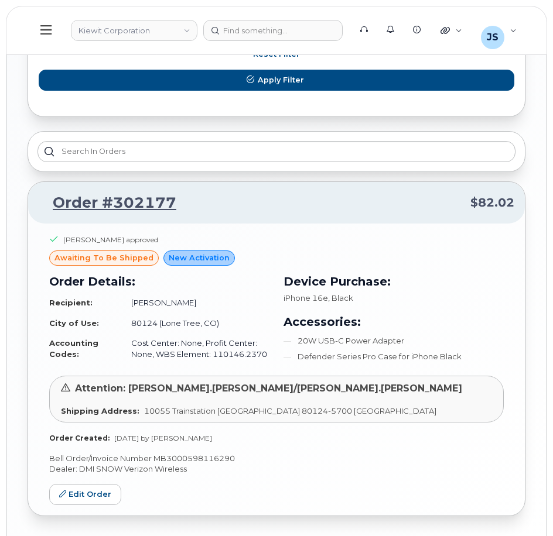
scroll to position [820, 0]
